Goal: Task Accomplishment & Management: Manage account settings

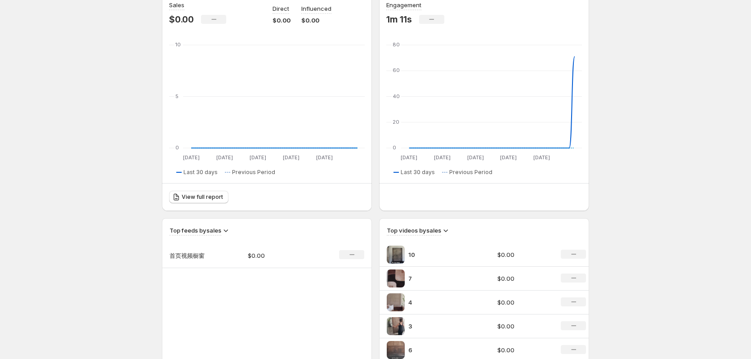
scroll to position [180, 0]
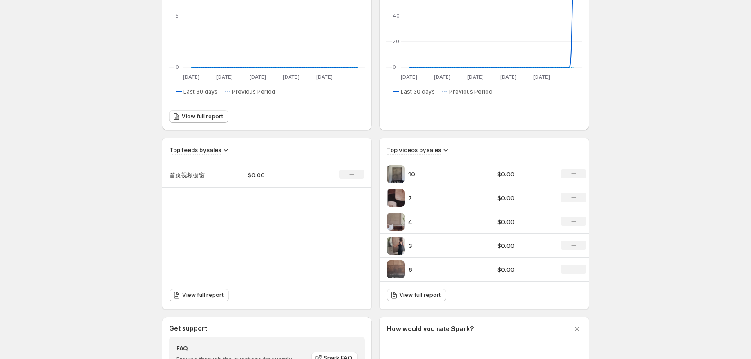
click at [278, 172] on p "$0.00" at bounding box center [280, 174] width 64 height 9
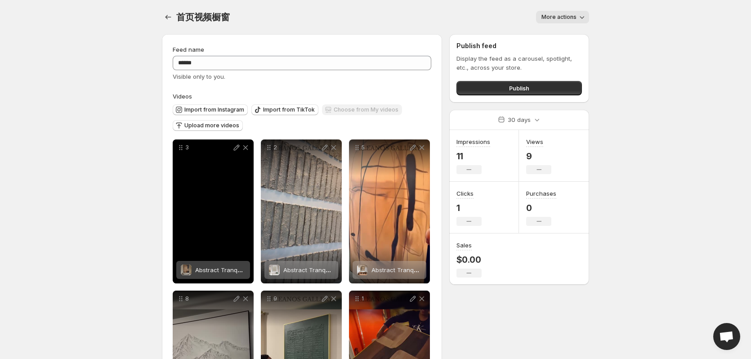
click at [218, 184] on div "3" at bounding box center [213, 211] width 81 height 144
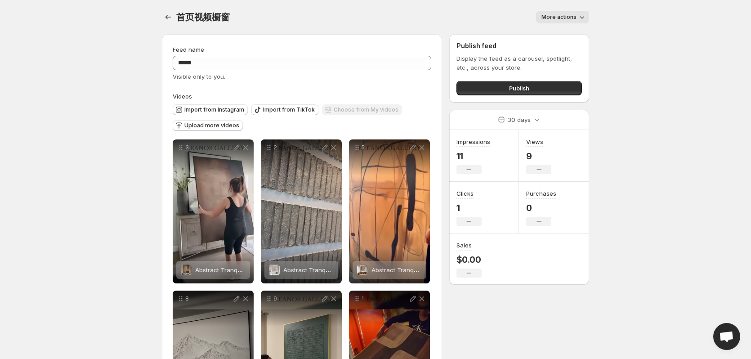
click at [317, 17] on div "More actions" at bounding box center [415, 17] width 348 height 13
click at [169, 14] on icon "Settings" at bounding box center [168, 17] width 9 height 9
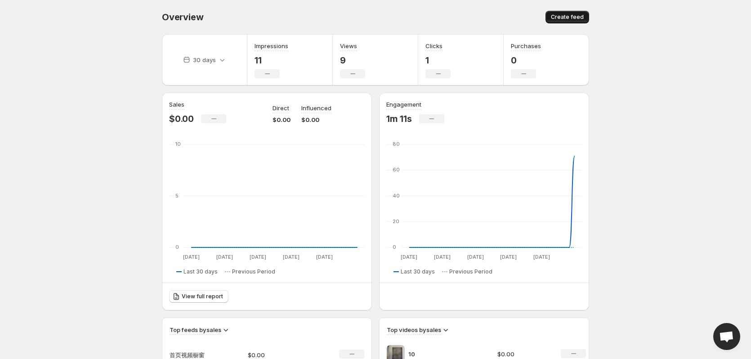
click at [577, 19] on span "Create feed" at bounding box center [567, 16] width 33 height 7
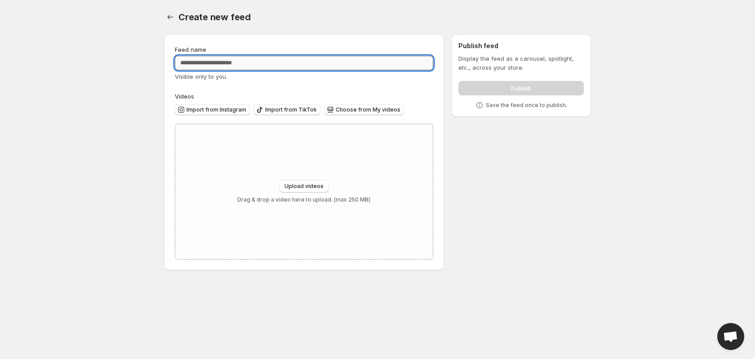
click at [242, 69] on input "Feed name" at bounding box center [304, 63] width 259 height 14
type input "*"
type input "**********"
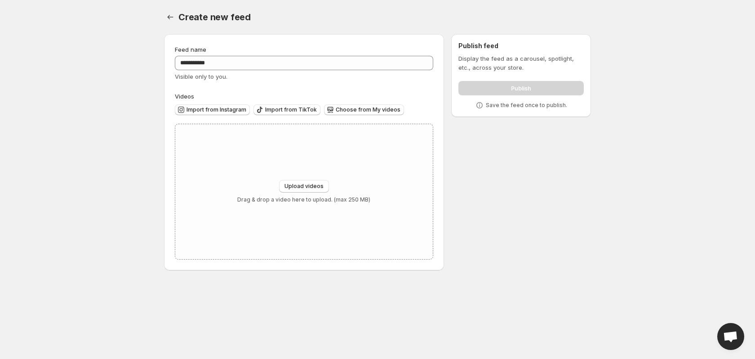
click at [339, 37] on div "**********" at bounding box center [304, 152] width 280 height 236
click at [301, 187] on span "Upload videos" at bounding box center [304, 186] width 39 height 7
type input "**********"
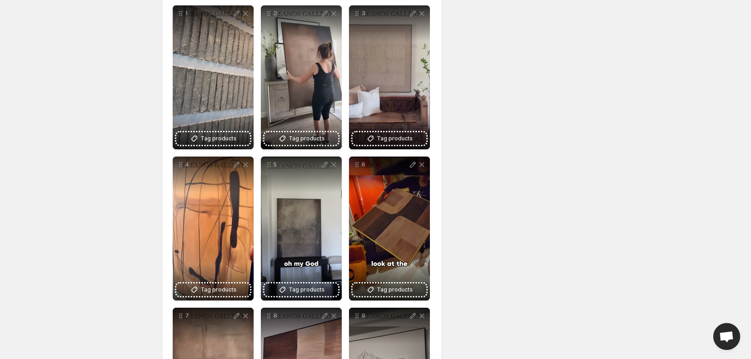
scroll to position [40, 0]
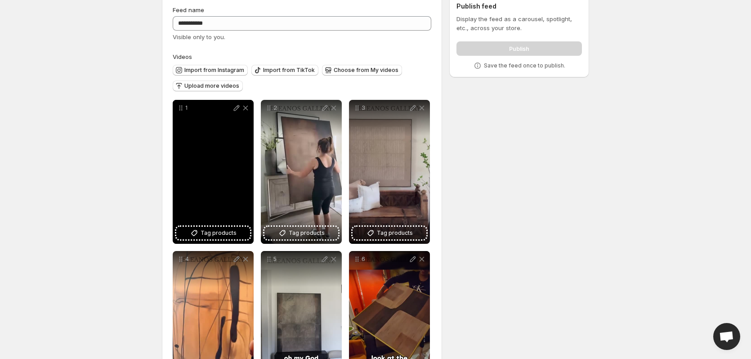
click at [217, 185] on div "1" at bounding box center [213, 172] width 81 height 144
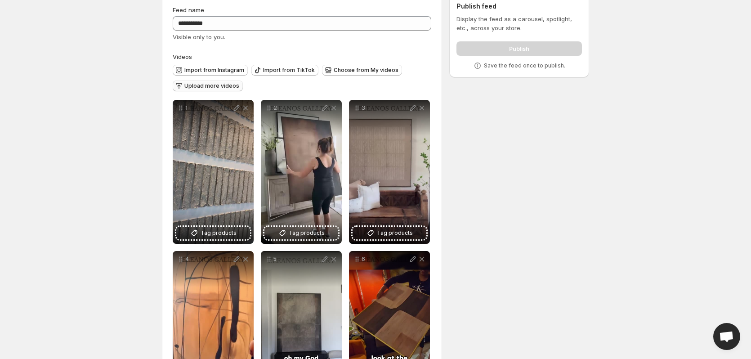
click at [182, 80] on button "Upload more videos" at bounding box center [208, 85] width 70 height 11
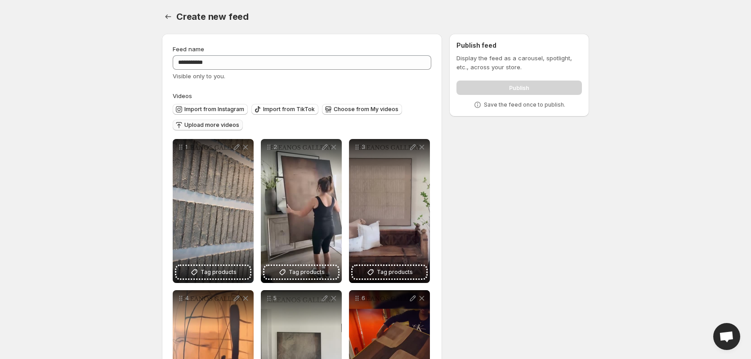
scroll to position [0, 0]
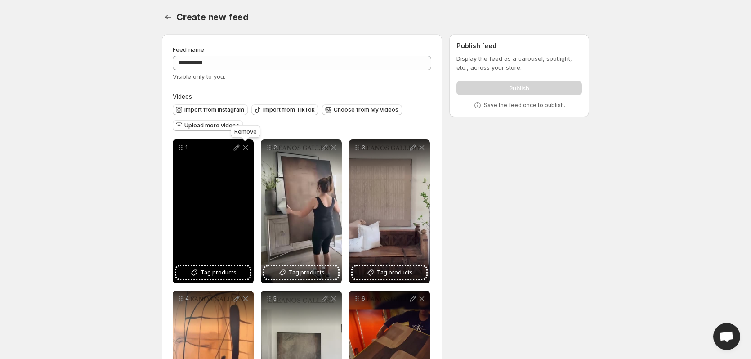
click at [246, 150] on icon at bounding box center [245, 147] width 9 height 9
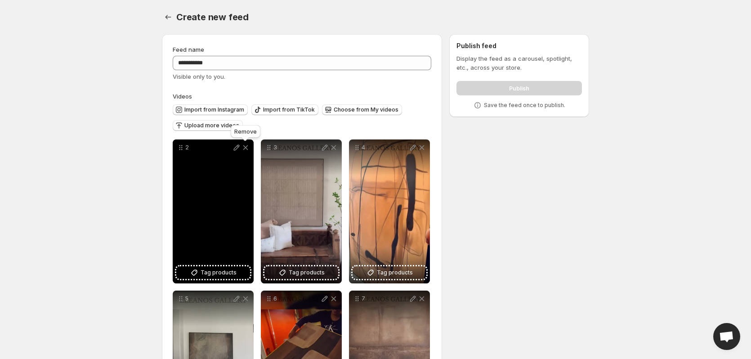
click at [246, 150] on icon at bounding box center [245, 147] width 9 height 9
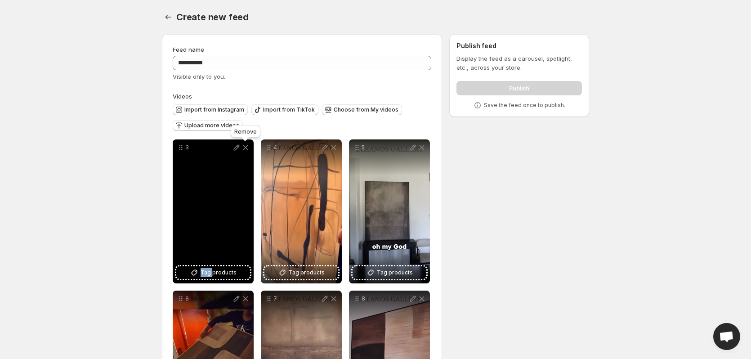
click at [246, 149] on icon at bounding box center [245, 147] width 9 height 9
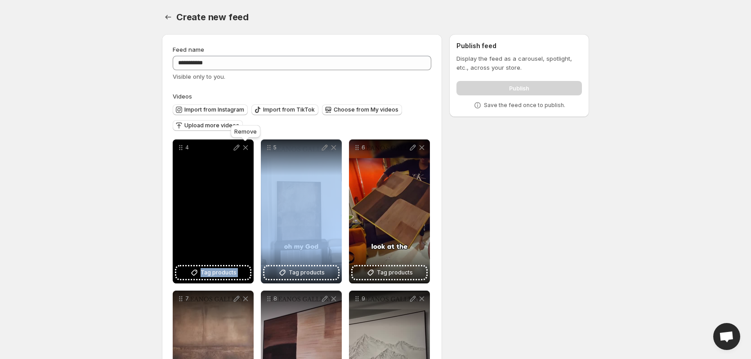
click at [246, 149] on icon at bounding box center [245, 147] width 9 height 9
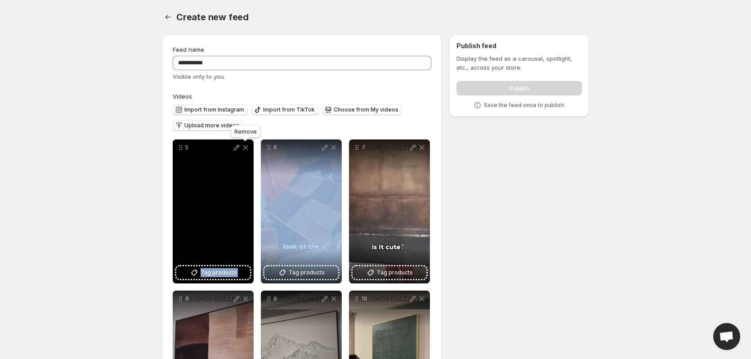
click at [246, 149] on icon at bounding box center [245, 147] width 9 height 9
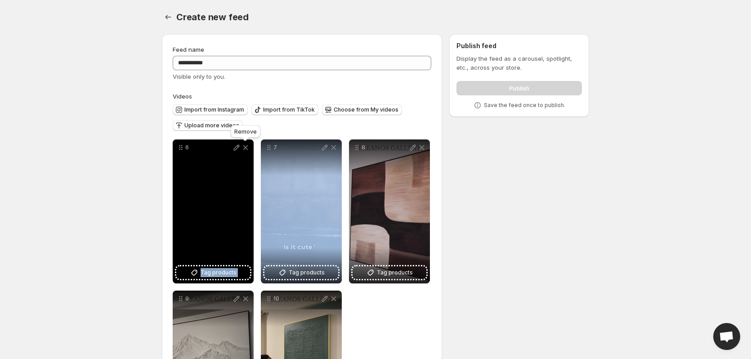
click at [246, 149] on icon at bounding box center [245, 147] width 9 height 9
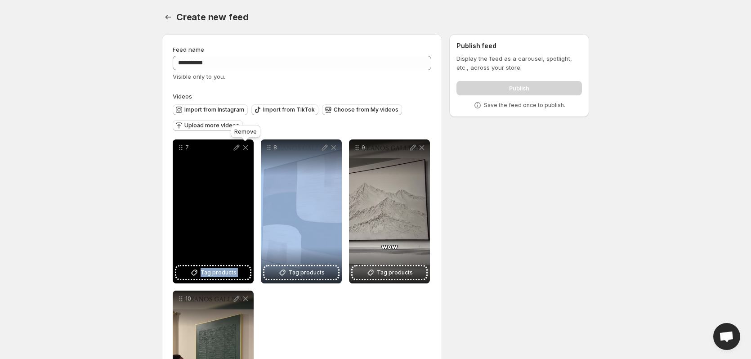
click at [246, 149] on icon at bounding box center [245, 147] width 9 height 9
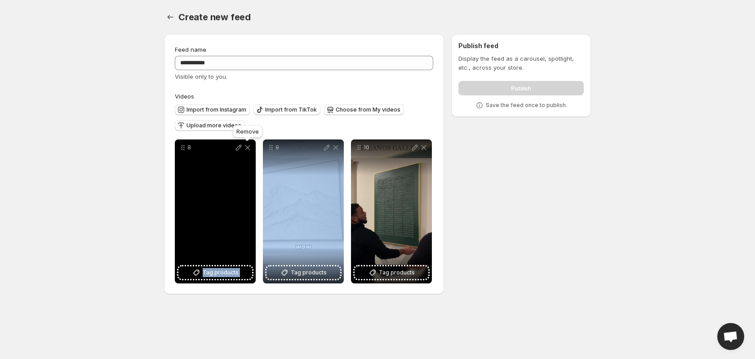
click at [246, 149] on icon at bounding box center [247, 147] width 5 height 5
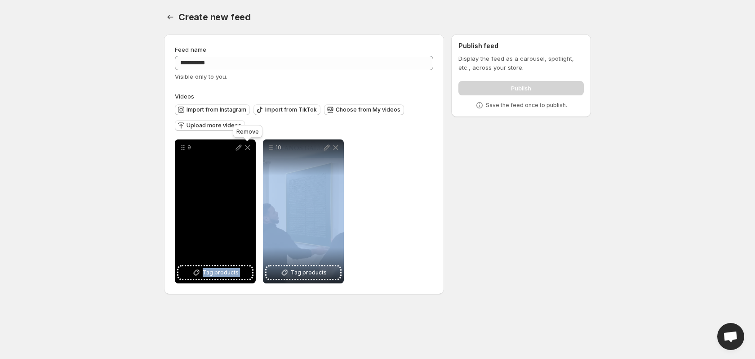
click at [246, 149] on icon at bounding box center [247, 147] width 5 height 5
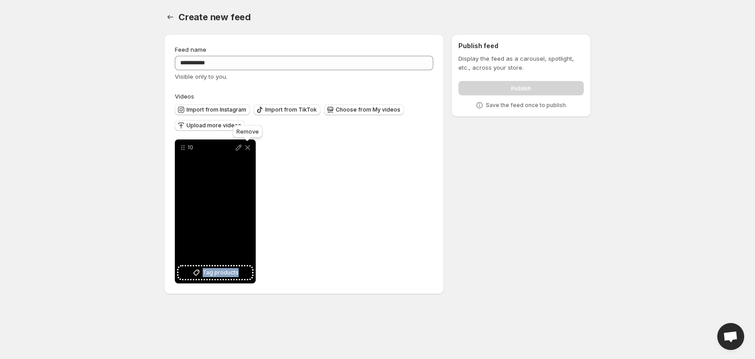
click at [246, 149] on icon at bounding box center [247, 147] width 5 height 5
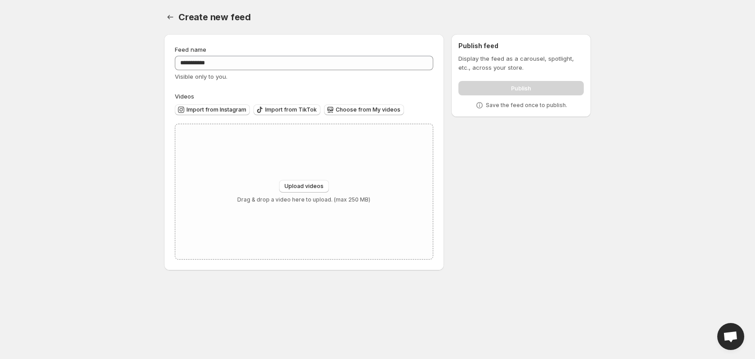
click at [535, 156] on div "**********" at bounding box center [374, 154] width 434 height 254
click at [84, 181] on body "**********" at bounding box center [377, 179] width 755 height 359
click at [297, 184] on span "Upload videos" at bounding box center [304, 186] width 39 height 7
type input "**********"
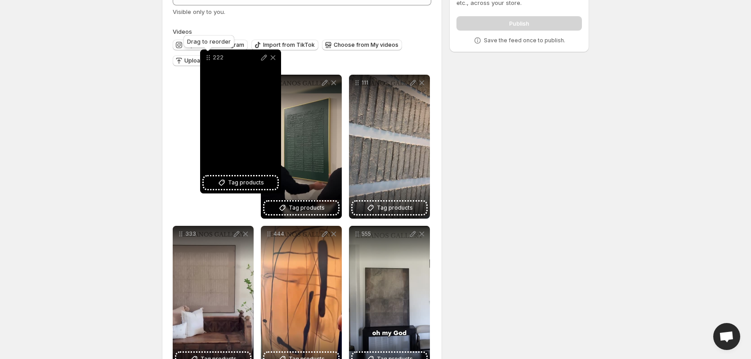
scroll to position [51, 0]
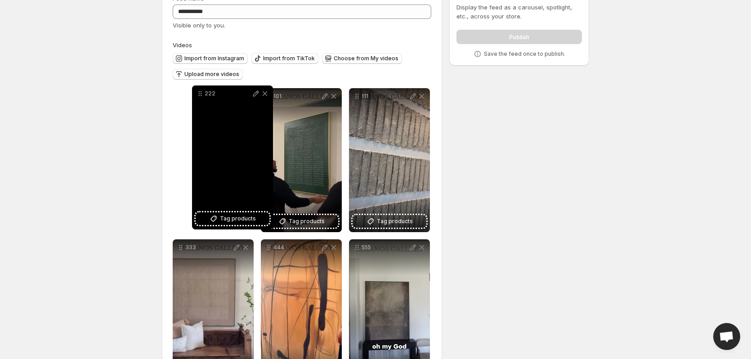
drag, startPoint x: 358, startPoint y: 59, endPoint x: 196, endPoint y: 107, distance: 169.3
click at [201, 96] on icon at bounding box center [201, 95] width 1 height 1
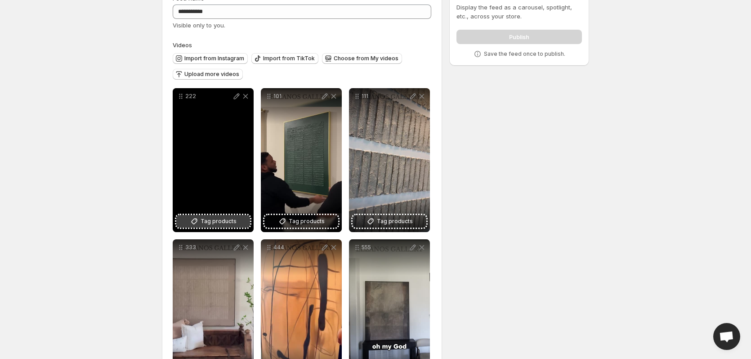
click at [208, 216] on button "Tag products" at bounding box center [213, 221] width 74 height 13
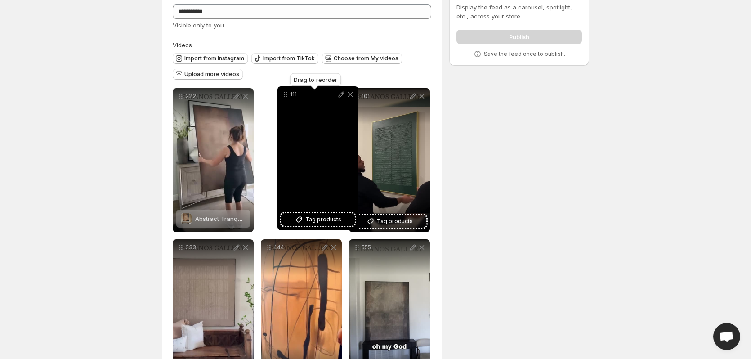
drag, startPoint x: 358, startPoint y: 97, endPoint x: 286, endPoint y: 95, distance: 72.0
click at [286, 95] on icon at bounding box center [286, 94] width 1 height 1
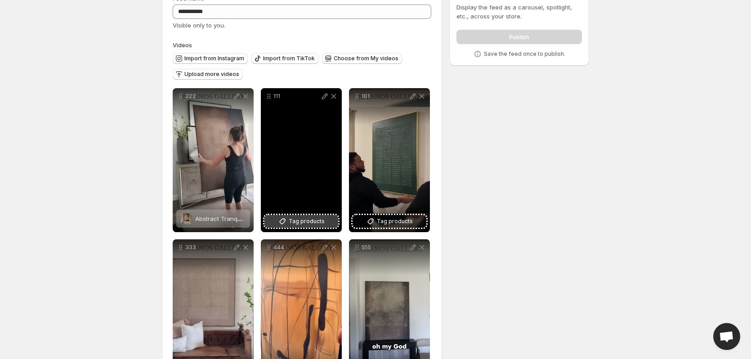
click at [284, 223] on icon at bounding box center [283, 222] width 6 height 6
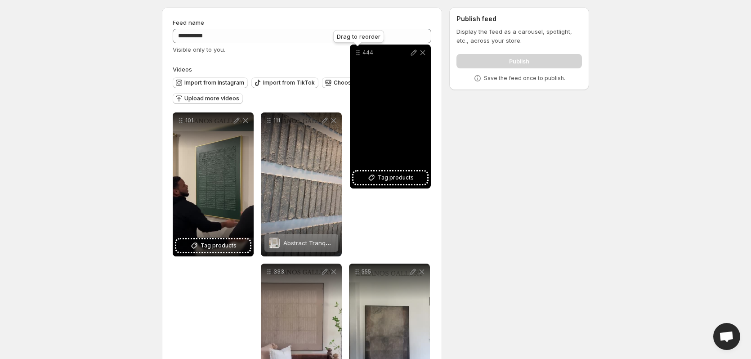
scroll to position [22, 0]
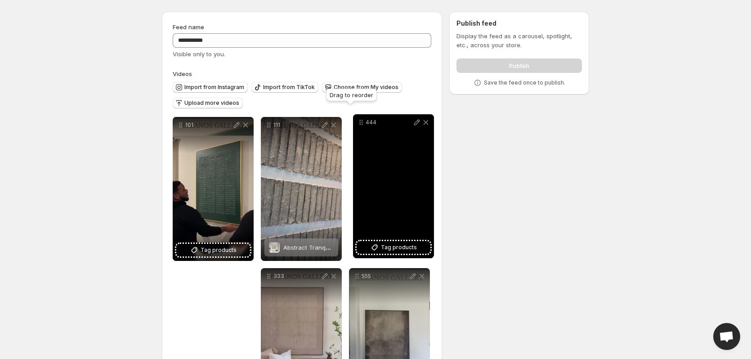
drag, startPoint x: 271, startPoint y: 159, endPoint x: 363, endPoint y: 124, distance: 98.6
click at [363, 124] on icon at bounding box center [361, 122] width 9 height 9
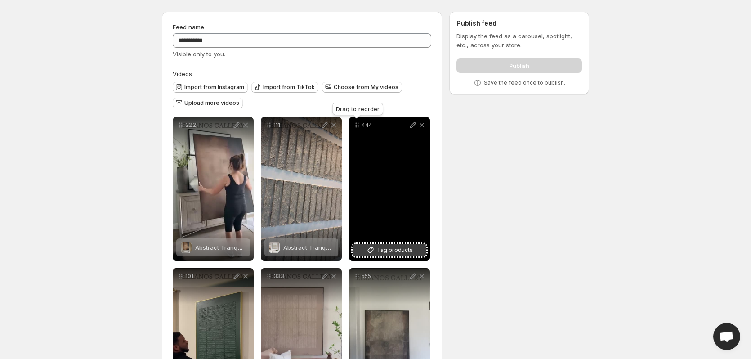
click at [403, 252] on span "Tag products" at bounding box center [395, 249] width 36 height 9
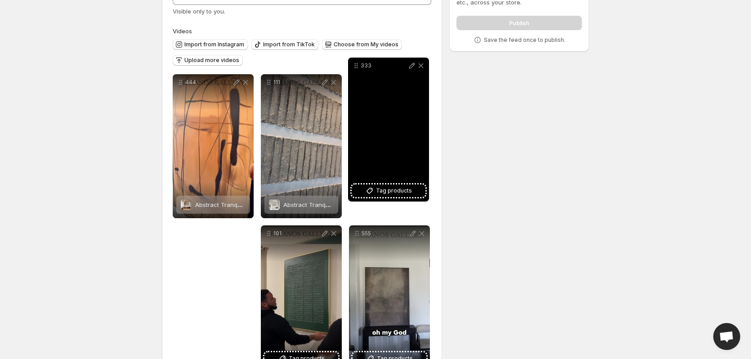
scroll to position [62, 0]
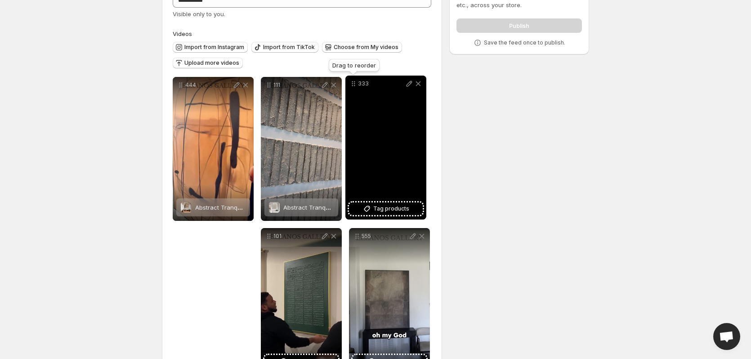
drag, startPoint x: 268, startPoint y: 189, endPoint x: 352, endPoint y: 86, distance: 132.9
click at [352, 86] on icon at bounding box center [353, 83] width 9 height 9
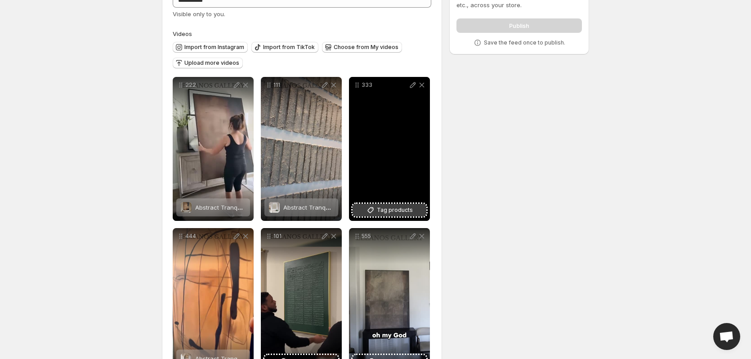
click at [389, 213] on span "Tag products" at bounding box center [395, 209] width 36 height 9
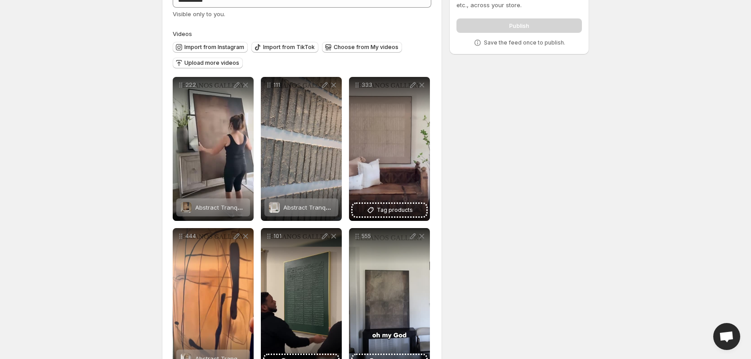
click at [584, 84] on div "**********" at bounding box center [372, 329] width 434 height 731
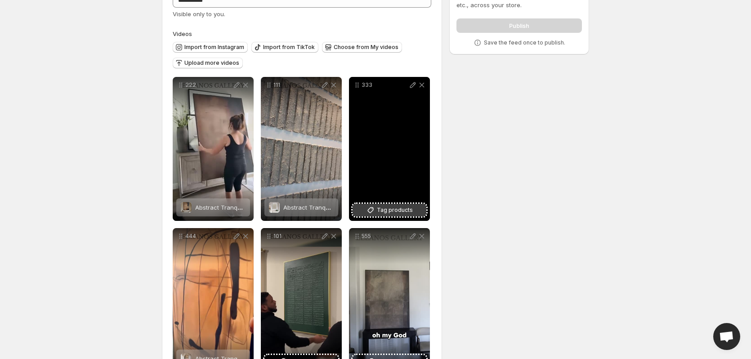
click at [380, 209] on span "Tag products" at bounding box center [395, 209] width 36 height 9
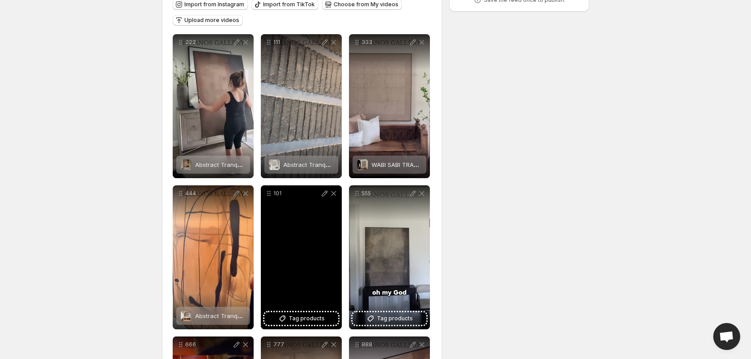
scroll to position [152, 0]
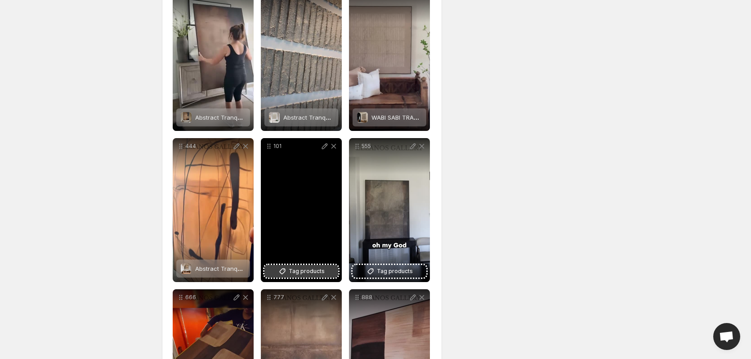
click at [305, 269] on span "Tag products" at bounding box center [307, 271] width 36 height 9
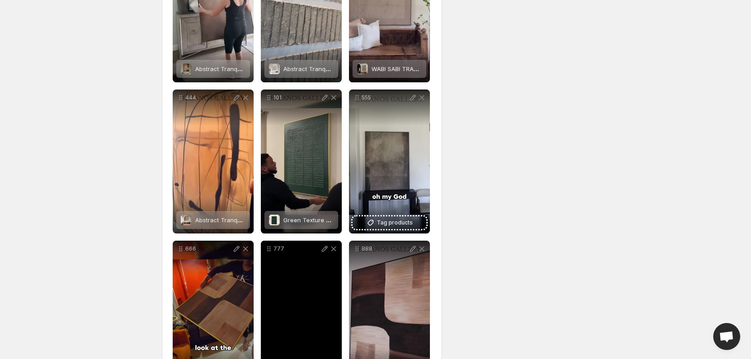
scroll to position [242, 0]
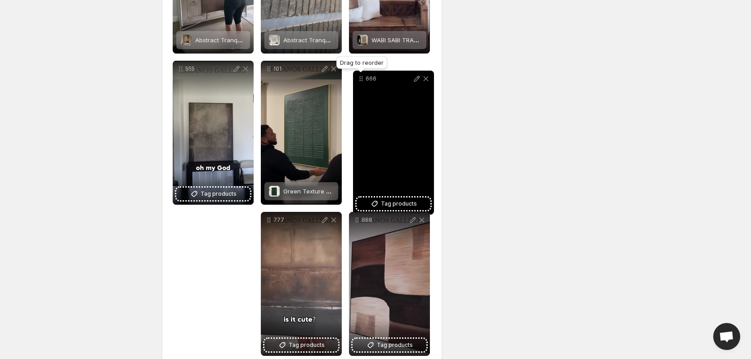
drag, startPoint x: 182, startPoint y: 206, endPoint x: 362, endPoint y: 62, distance: 230.7
click at [362, 74] on icon at bounding box center [361, 78] width 9 height 9
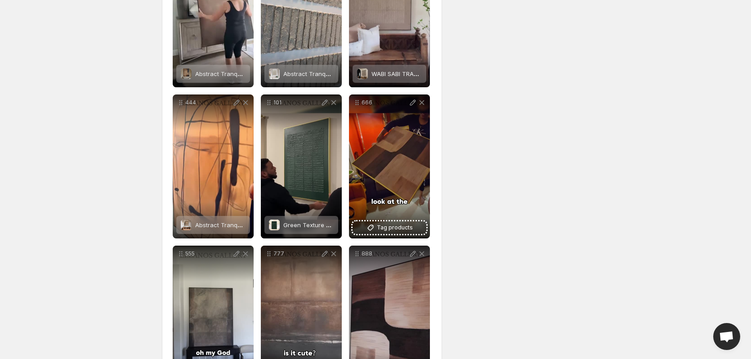
scroll to position [182, 0]
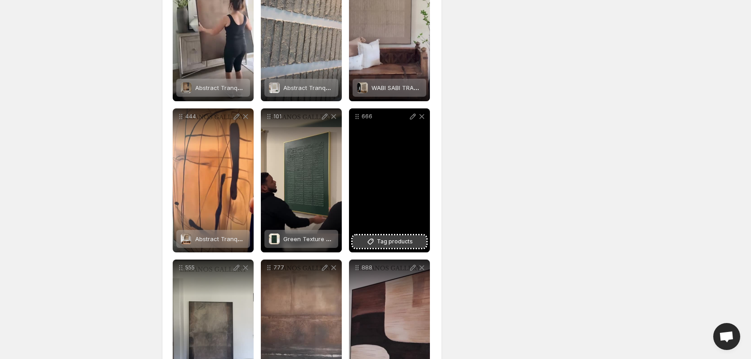
click at [386, 240] on span "Tag products" at bounding box center [395, 241] width 36 height 9
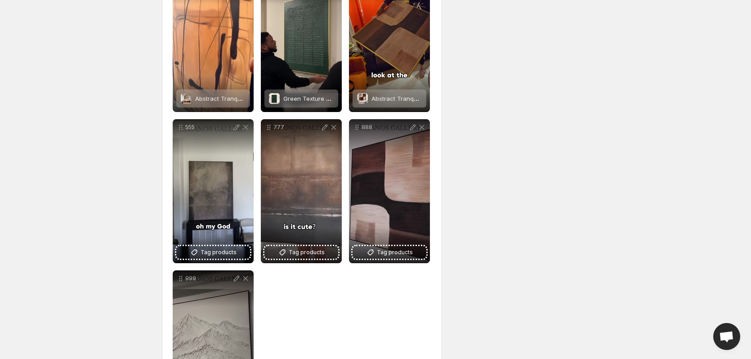
scroll to position [360, 0]
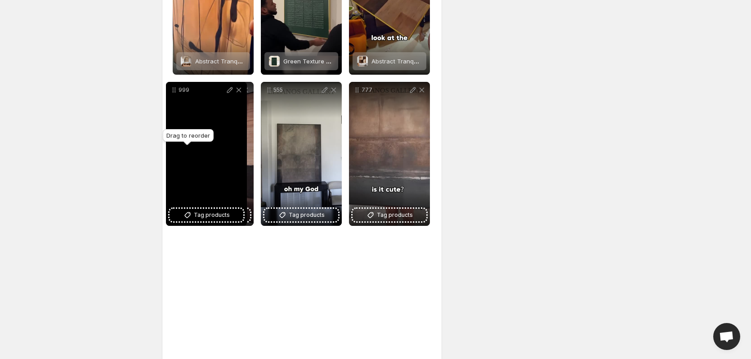
drag, startPoint x: 179, startPoint y: 241, endPoint x: 172, endPoint y: 90, distance: 151.2
click at [172, 90] on icon at bounding box center [174, 89] width 9 height 9
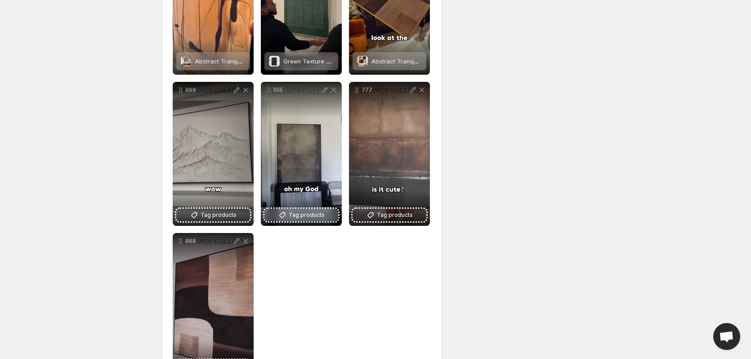
scroll to position [270, 0]
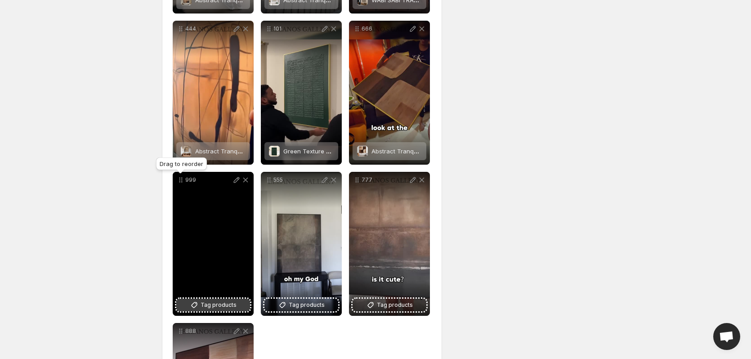
click at [201, 307] on button "Tag products" at bounding box center [213, 305] width 74 height 13
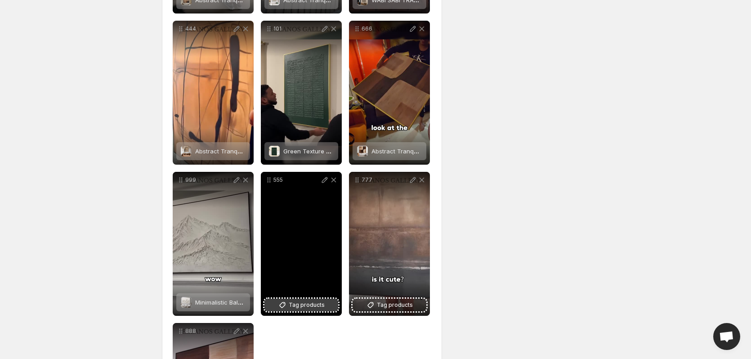
click at [304, 300] on span "Tag products" at bounding box center [307, 304] width 36 height 9
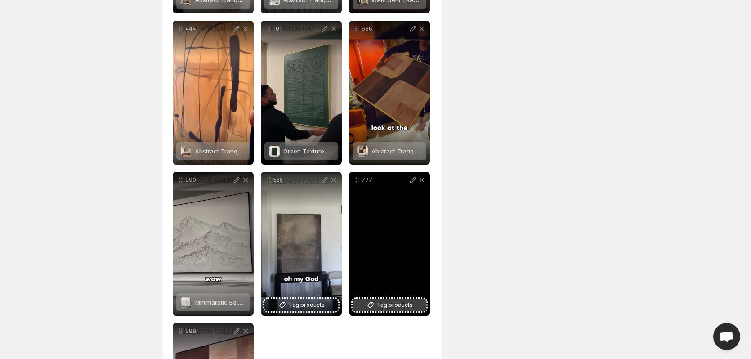
click at [377, 302] on button "Tag products" at bounding box center [389, 305] width 74 height 13
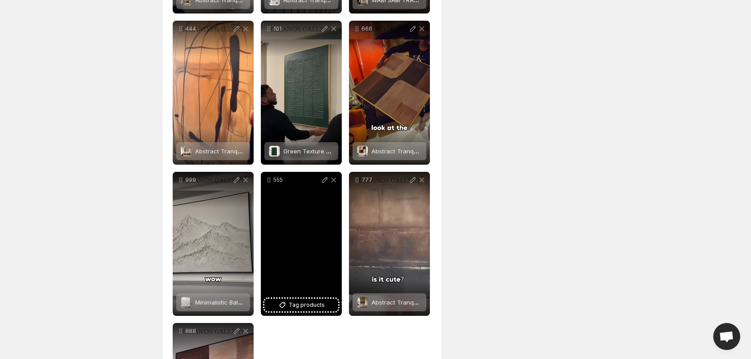
click at [285, 298] on div "555" at bounding box center [301, 244] width 81 height 144
click at [294, 305] on span "Tag products" at bounding box center [307, 304] width 36 height 9
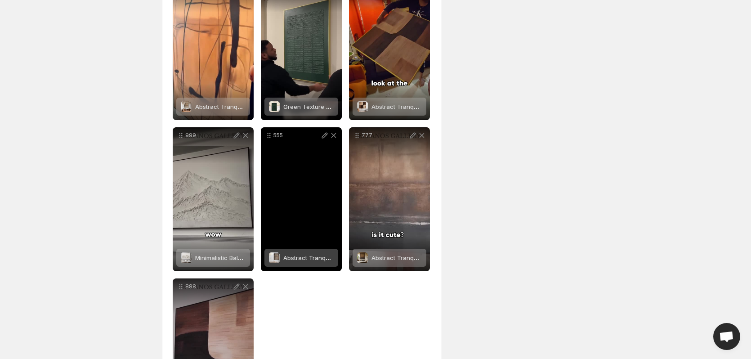
scroll to position [399, 0]
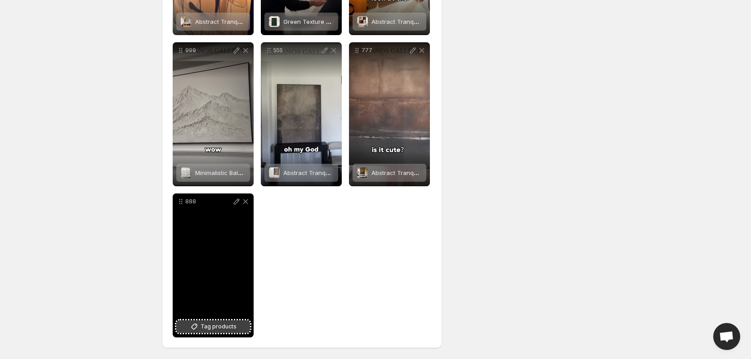
click at [217, 324] on span "Tag products" at bounding box center [219, 326] width 36 height 9
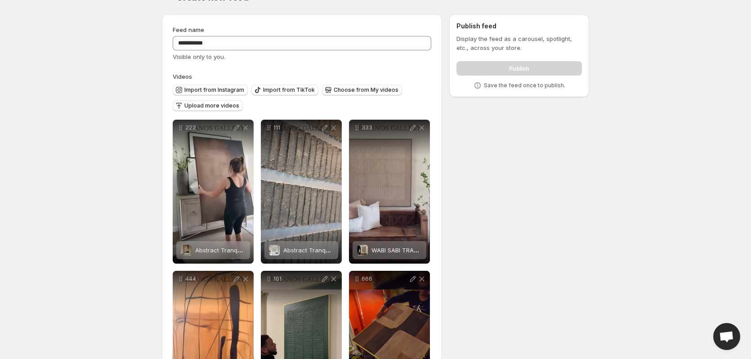
scroll to position [0, 0]
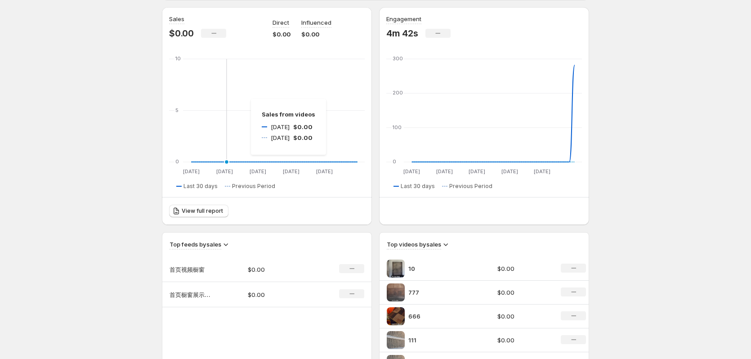
scroll to position [135, 0]
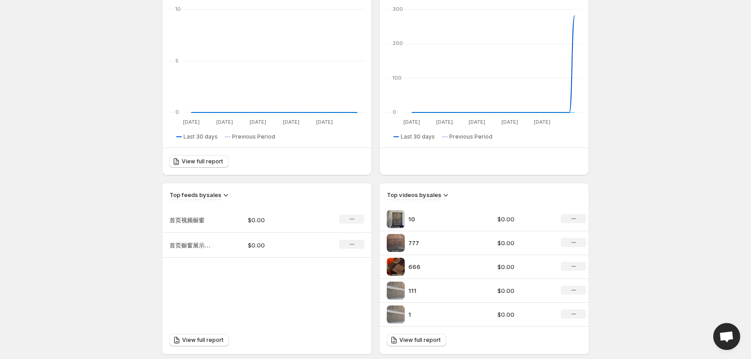
click at [219, 247] on td "首页橱窗展示（压缩版）" at bounding box center [201, 244] width 78 height 25
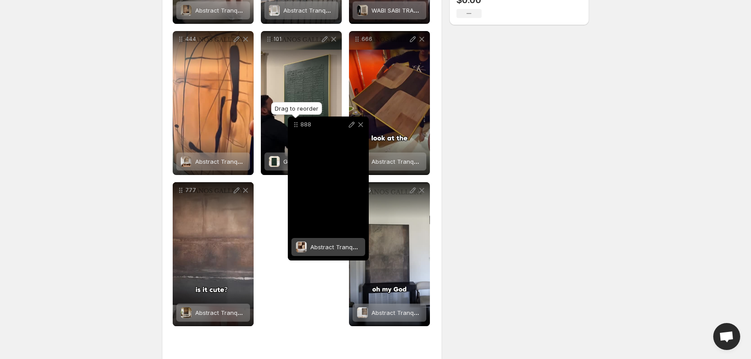
scroll to position [219, 0]
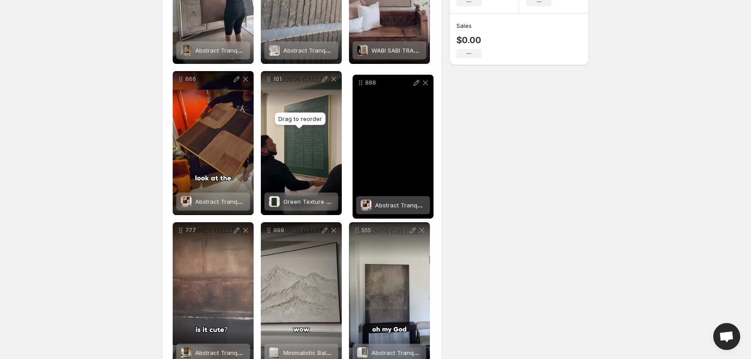
drag, startPoint x: 180, startPoint y: 203, endPoint x: 360, endPoint y: 85, distance: 215.5
click at [360, 85] on icon at bounding box center [359, 84] width 1 height 1
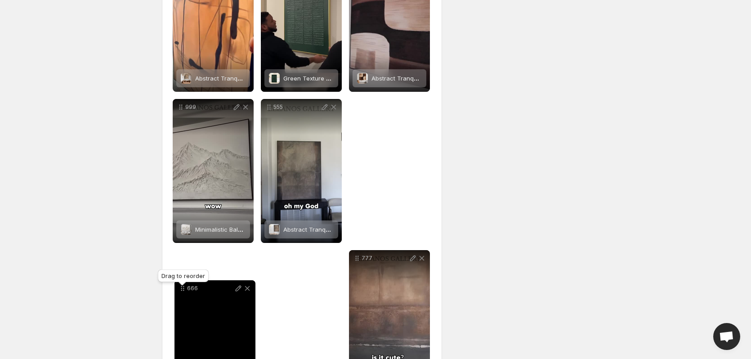
scroll to position [344, 0]
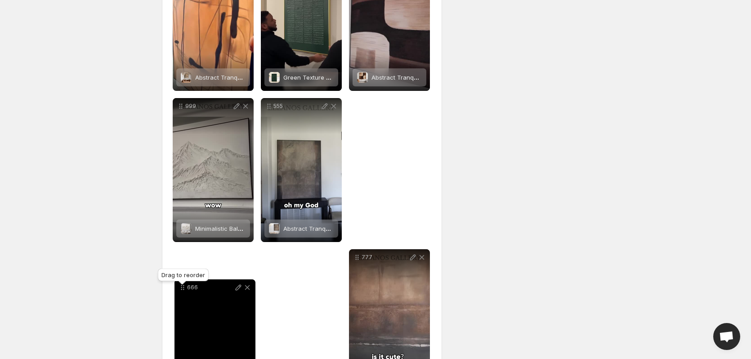
drag, startPoint x: 183, startPoint y: 139, endPoint x: 184, endPoint y: 272, distance: 132.6
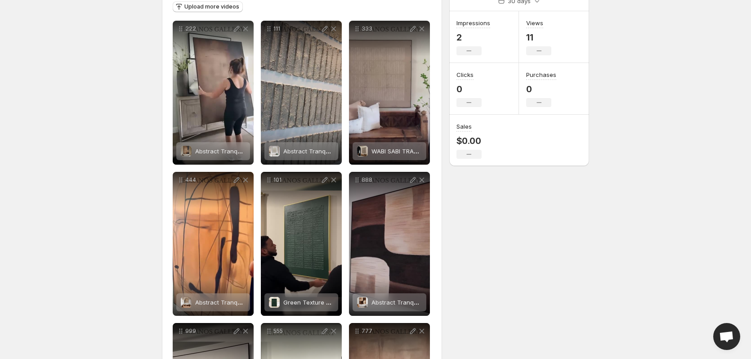
scroll to position [0, 0]
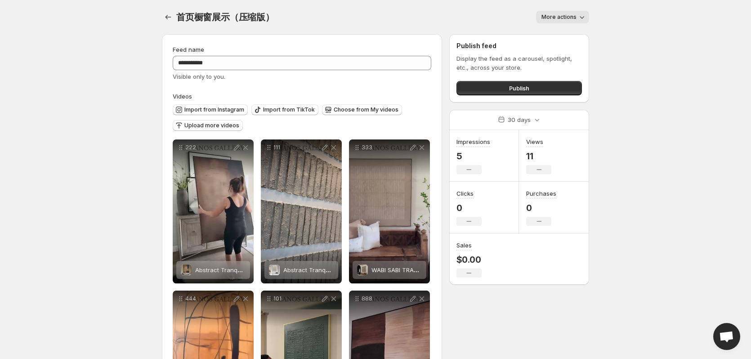
click at [64, 98] on body "**********" at bounding box center [375, 179] width 751 height 359
click at [167, 15] on icon "Settings" at bounding box center [168, 17] width 9 height 9
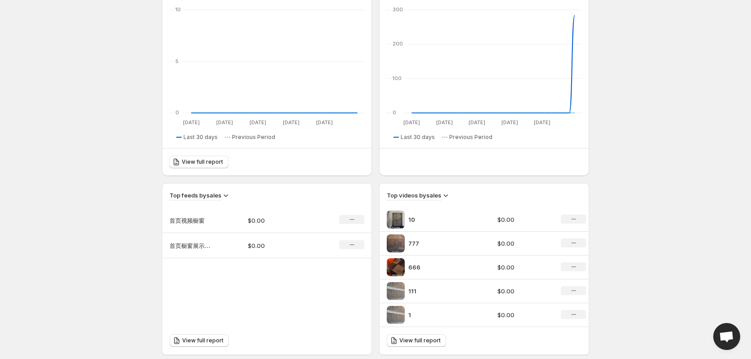
scroll to position [135, 0]
click at [222, 246] on td "首页橱窗展示（压缩版）" at bounding box center [201, 244] width 78 height 25
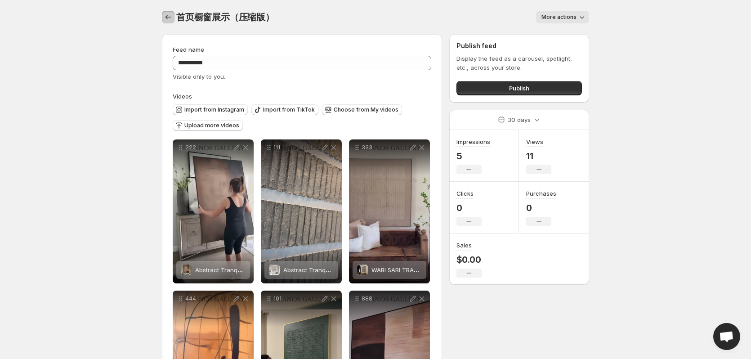
click at [165, 17] on icon "Settings" at bounding box center [168, 17] width 9 height 9
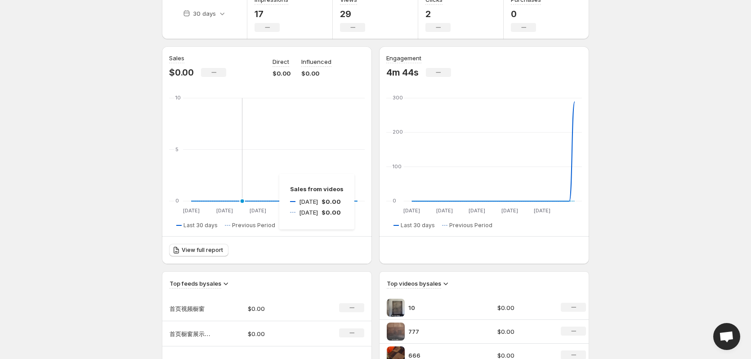
scroll to position [90, 0]
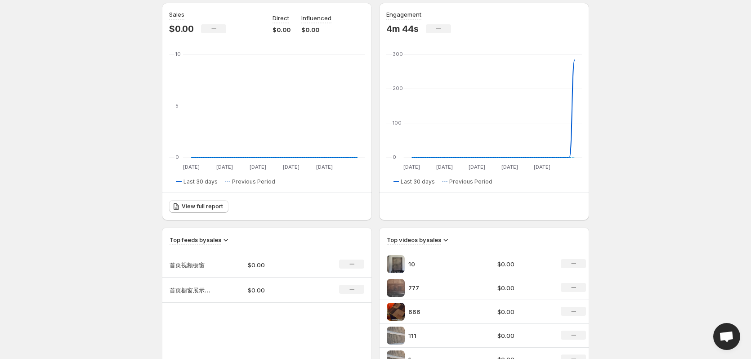
click at [204, 265] on p "首页视频橱窗" at bounding box center [192, 264] width 45 height 9
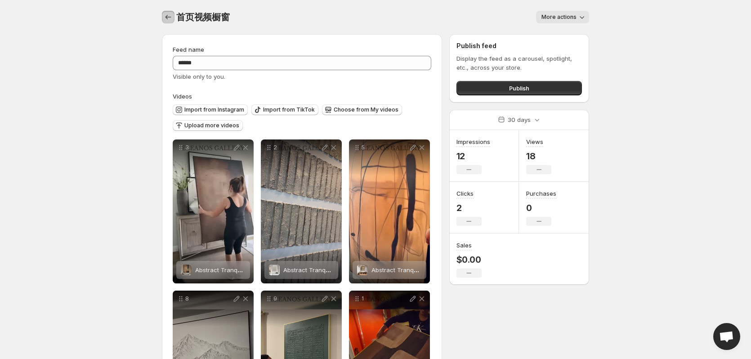
click at [174, 17] on button "Settings" at bounding box center [168, 17] width 13 height 13
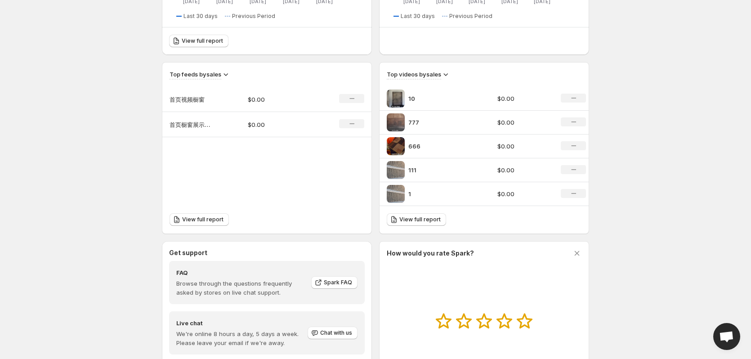
scroll to position [270, 0]
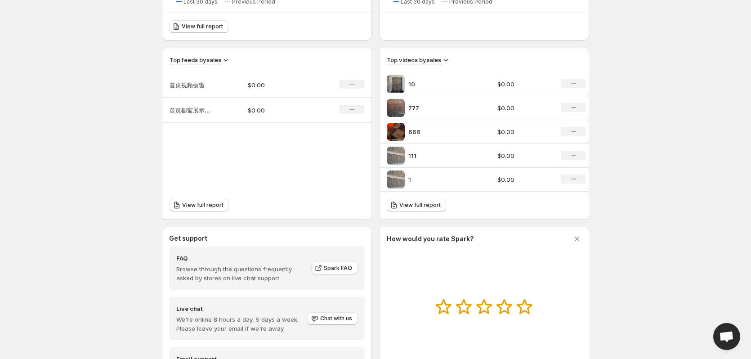
click at [238, 112] on td "首页橱窗展示（压缩版）" at bounding box center [201, 110] width 78 height 25
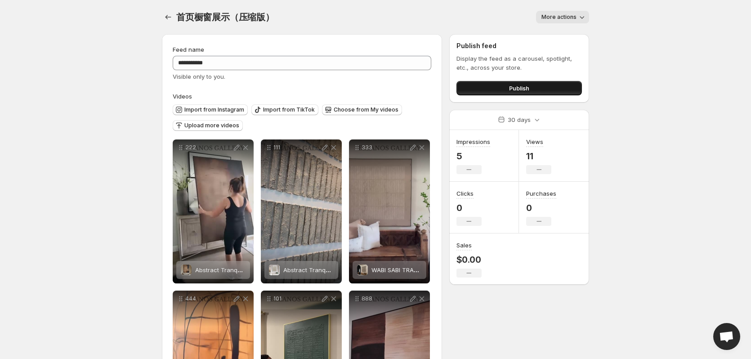
click at [500, 88] on button "Publish" at bounding box center [518, 88] width 125 height 14
click at [673, 181] on body "**********" at bounding box center [375, 179] width 751 height 359
click at [670, 141] on body "**********" at bounding box center [375, 179] width 751 height 359
click at [562, 19] on span "More actions" at bounding box center [558, 16] width 35 height 7
click at [368, 8] on div "首页橱窗展示（压缩版）. This page is ready 首页橱窗展示（压缩版） More actions More actions More acti…" at bounding box center [375, 17] width 427 height 34
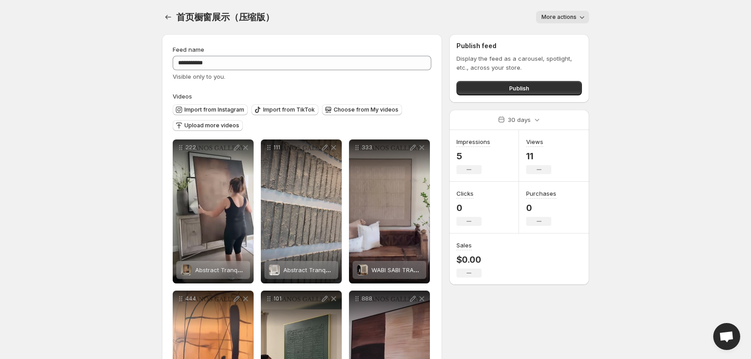
click at [331, 8] on div "首页橱窗展示（压缩版）. This page is ready 首页橱窗展示（压缩版） More actions More actions More acti…" at bounding box center [375, 17] width 427 height 34
click at [514, 119] on p "30 days" at bounding box center [519, 119] width 23 height 9
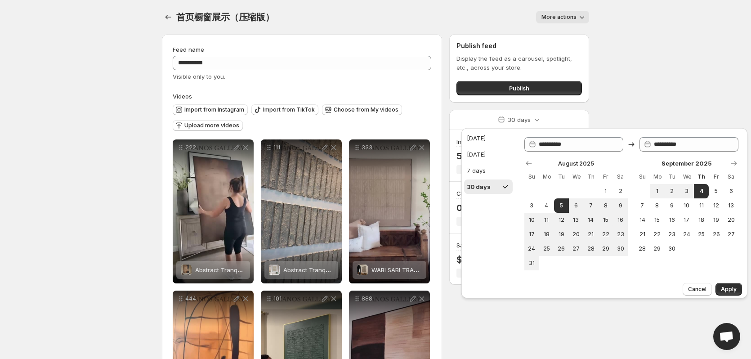
click at [62, 152] on body "**********" at bounding box center [375, 179] width 751 height 359
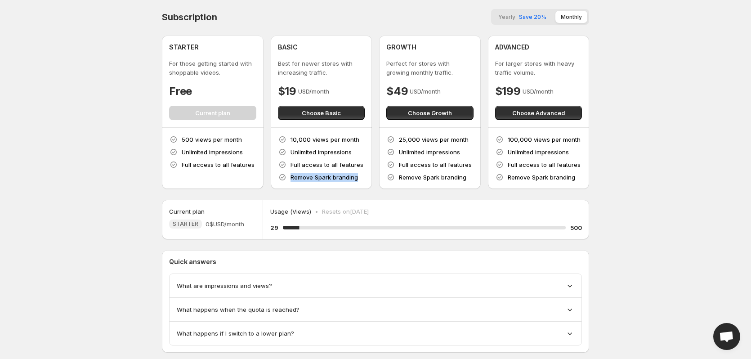
drag, startPoint x: 291, startPoint y: 178, endPoint x: 362, endPoint y: 177, distance: 70.6
click at [362, 177] on div "10,000 views per month Unlimited impressions Full access to all features Remove…" at bounding box center [321, 158] width 87 height 47
drag, startPoint x: 274, startPoint y: 154, endPoint x: 280, endPoint y: 153, distance: 6.3
click at [274, 154] on div "10,000 views per month Unlimited impressions Full access to all features Remove…" at bounding box center [322, 158] width 102 height 61
click at [324, 147] on div "10,000 views per month Unlimited impressions Full access to all features Remove…" at bounding box center [321, 158] width 87 height 47
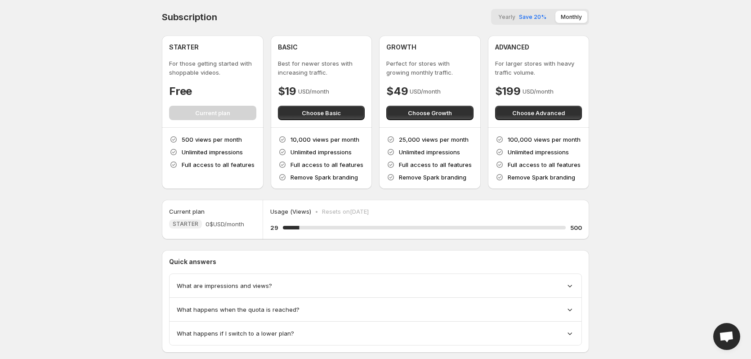
click at [247, 149] on div "500 views per month Unlimited impressions Full access to all features" at bounding box center [212, 152] width 87 height 34
click at [317, 151] on p "Unlimited impressions" at bounding box center [320, 151] width 61 height 9
click at [70, 241] on body "Home Feeds Videos Subscription Settings Subscription Yearly Save 20% Monthly ST…" at bounding box center [375, 179] width 751 height 359
click at [325, 110] on span "Choose Basic" at bounding box center [321, 112] width 39 height 9
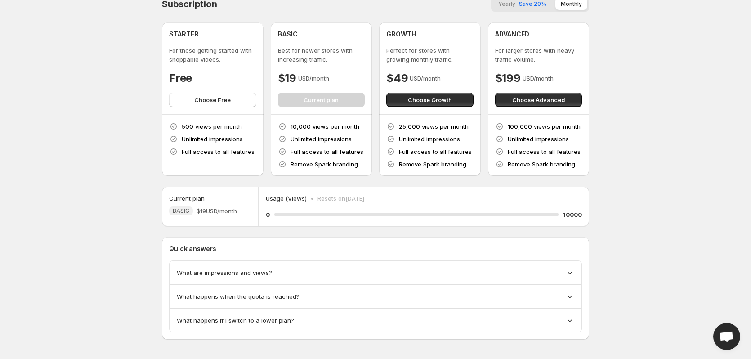
scroll to position [20, 0]
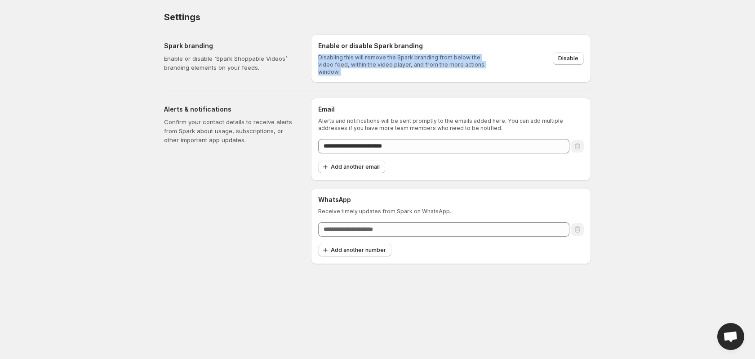
drag, startPoint x: 318, startPoint y: 57, endPoint x: 504, endPoint y: 62, distance: 186.2
click at [504, 62] on div "Enable or disable Spark branding Disabling this will remove the Spark branding …" at bounding box center [451, 58] width 280 height 49
click at [403, 58] on p "Disabling this will remove the Spark branding from below the video feed, within…" at bounding box center [404, 65] width 172 height 22
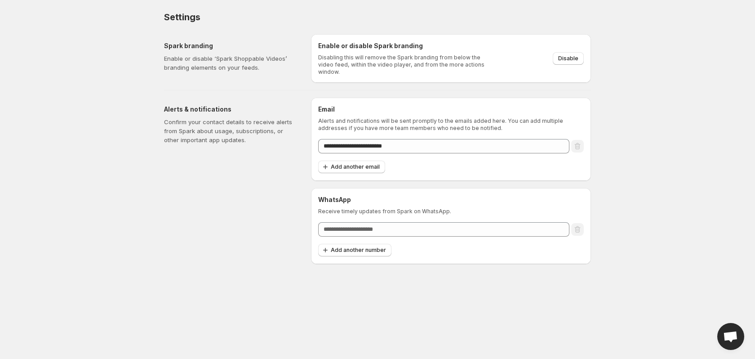
click at [329, 59] on p "Disabling this will remove the Spark branding from below the video feed, within…" at bounding box center [404, 65] width 172 height 22
click at [428, 59] on p "Disabling this will remove the Spark branding from below the video feed, within…" at bounding box center [404, 65] width 172 height 22
click at [574, 55] on span "Disable" at bounding box center [568, 58] width 20 height 7
click at [527, 11] on div "Settings" at bounding box center [377, 17] width 427 height 13
click at [334, 3] on div "Settings. This page is ready Settings" at bounding box center [377, 17] width 427 height 34
